Goal: Task Accomplishment & Management: Use online tool/utility

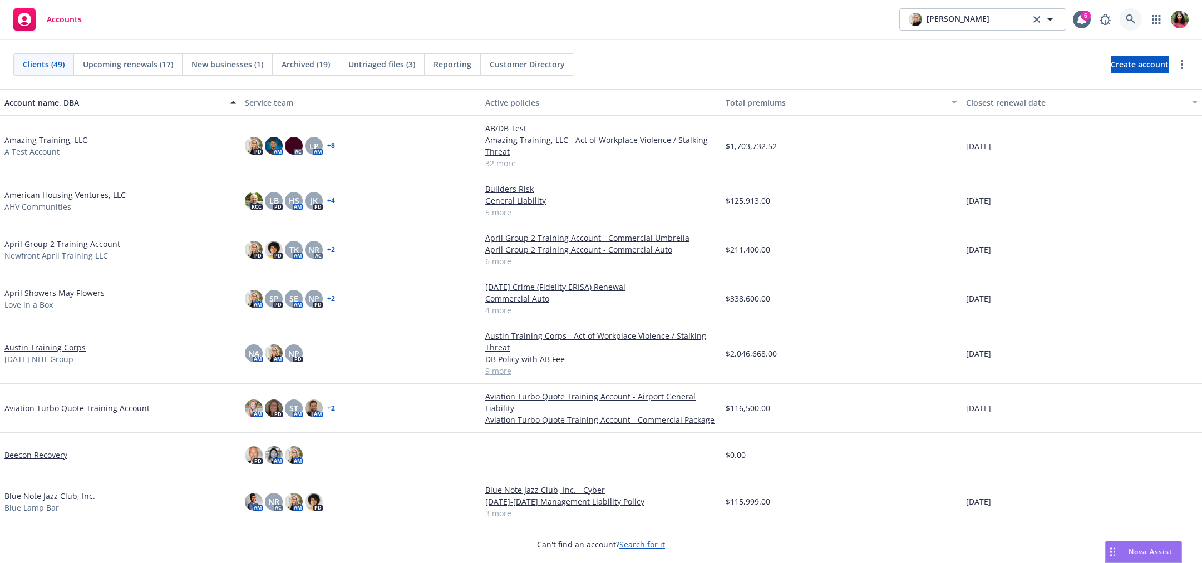
click at [1133, 14] on icon at bounding box center [1130, 19] width 10 height 10
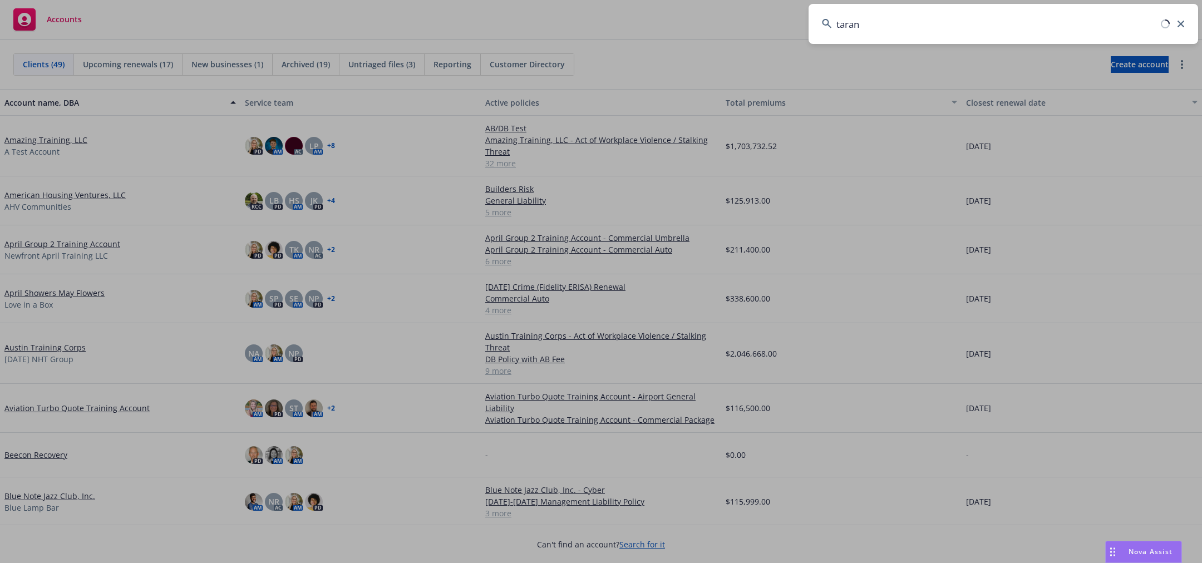
type input "tarana"
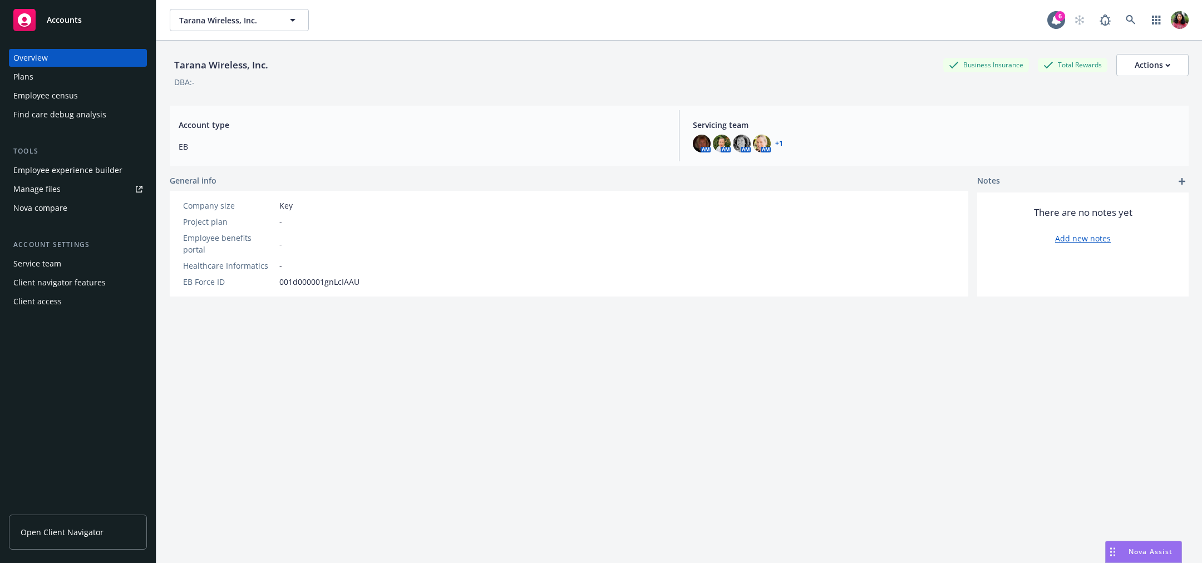
click at [88, 90] on div "Employee census" at bounding box center [77, 96] width 129 height 18
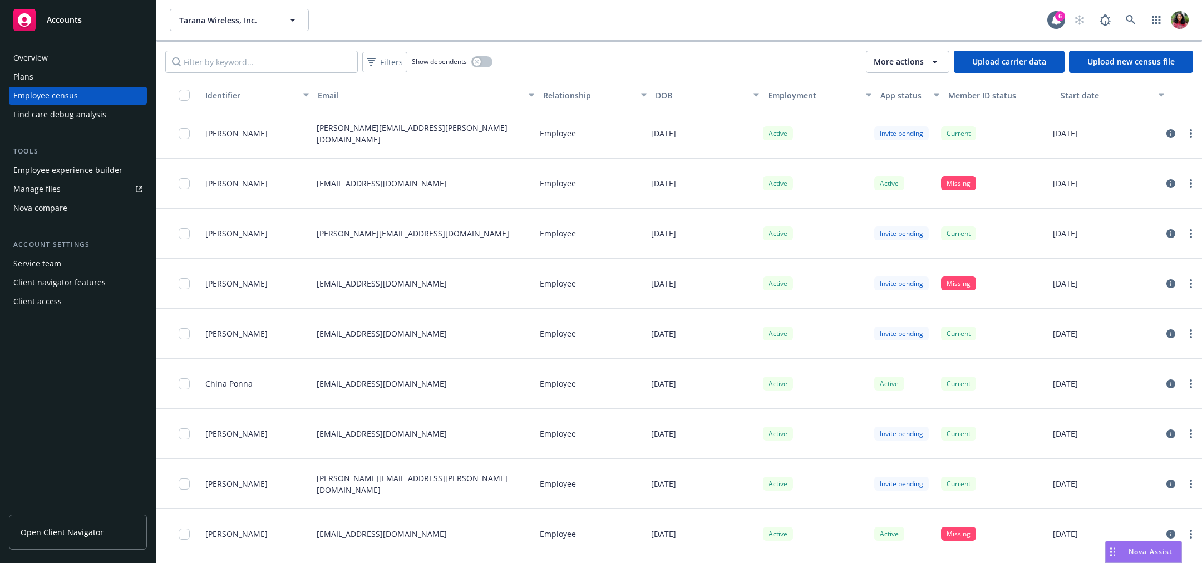
click at [1142, 66] on link "Upload new census file" at bounding box center [1131, 62] width 124 height 22
